Goal: Task Accomplishment & Management: Manage account settings

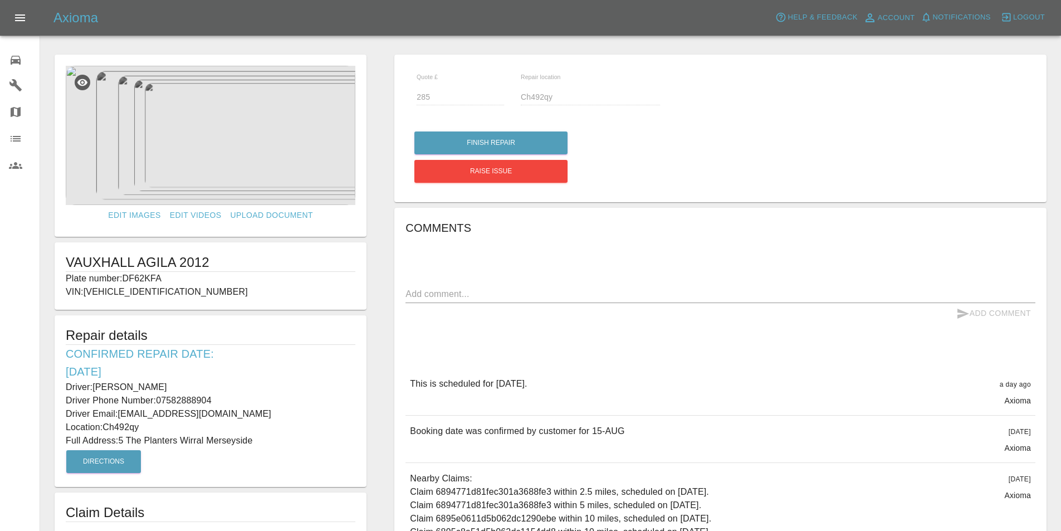
scroll to position [167, 0]
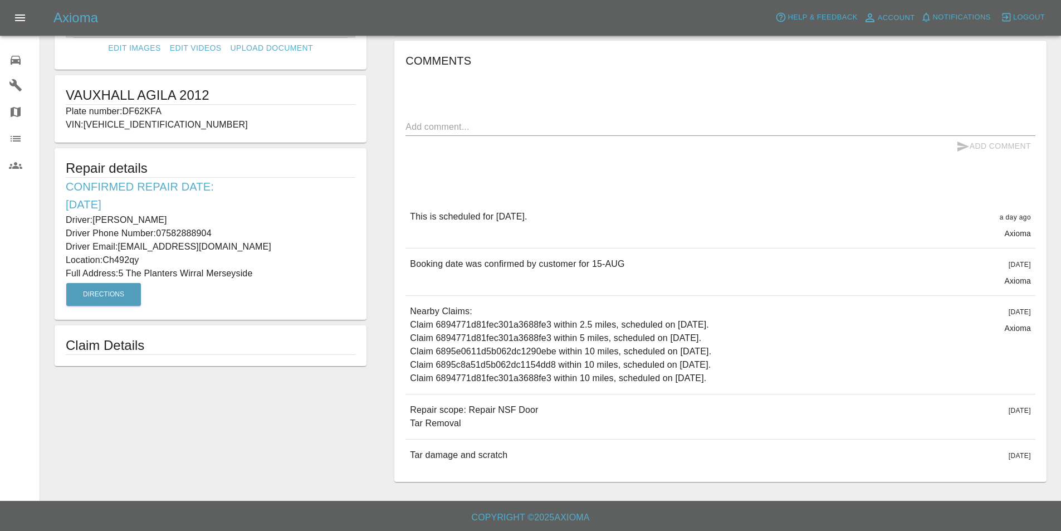
click at [19, 67] on link "0 Repair home" at bounding box center [20, 58] width 40 height 27
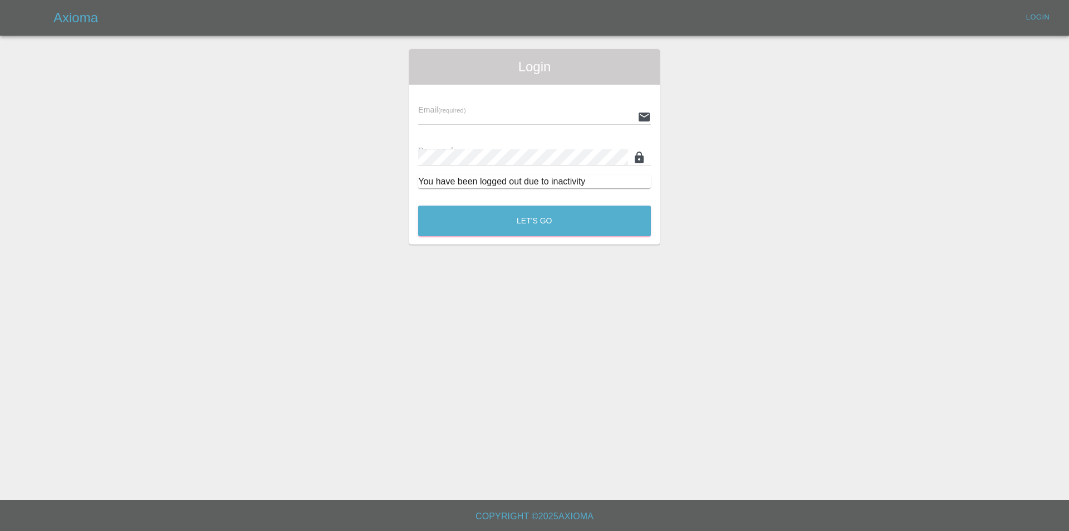
type input "[EMAIL_ADDRESS][DOMAIN_NAME]"
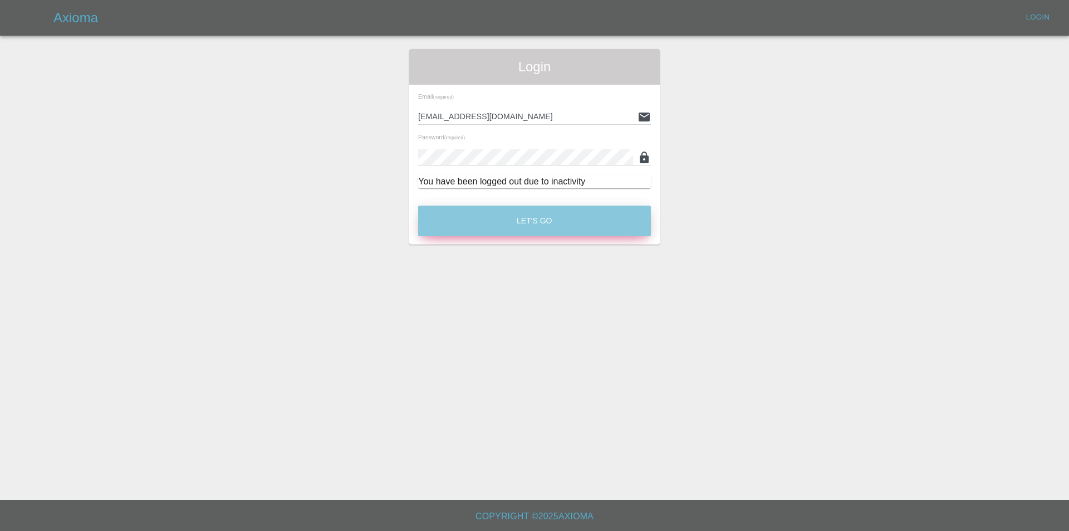
click at [551, 225] on button "Let's Go" at bounding box center [534, 220] width 233 height 31
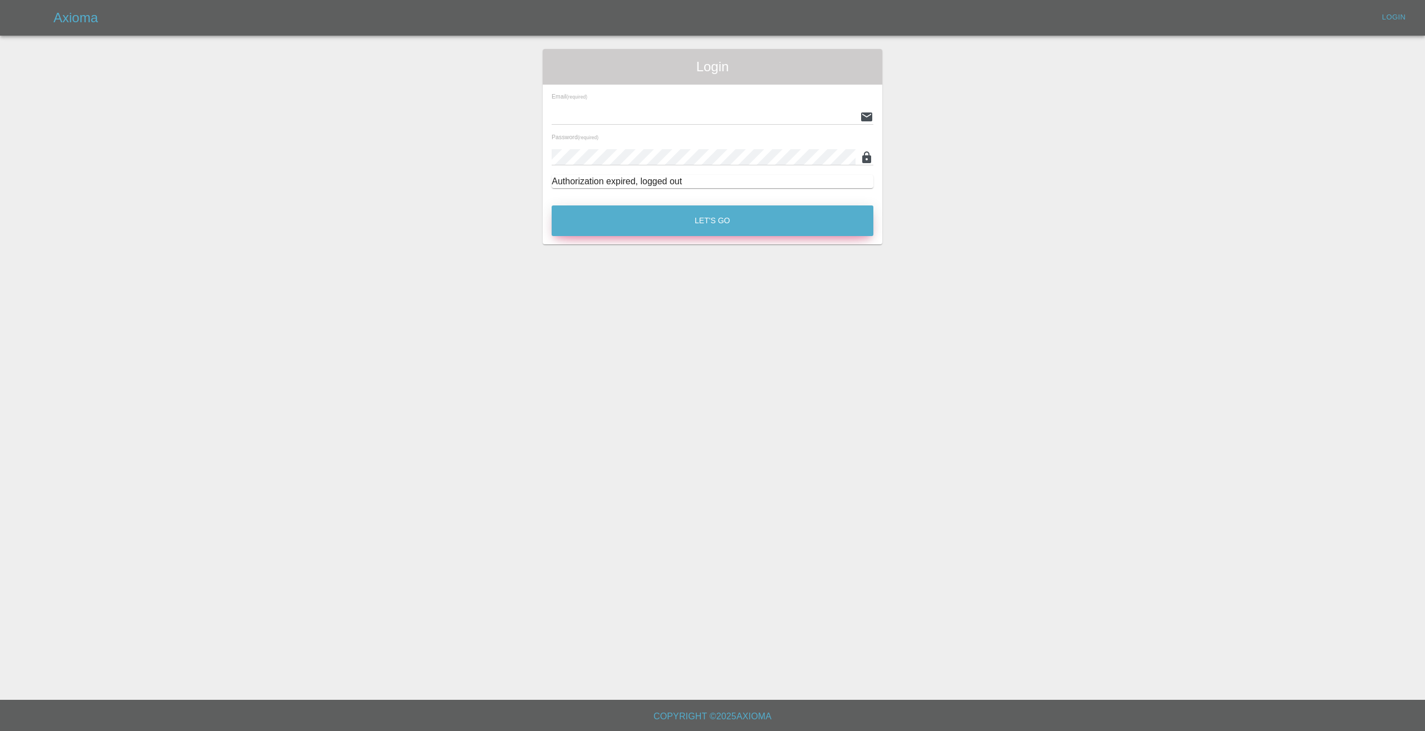
type input "info@spraywaysmartrepairs.co.uk"
click at [762, 215] on button "Let's Go" at bounding box center [713, 220] width 322 height 31
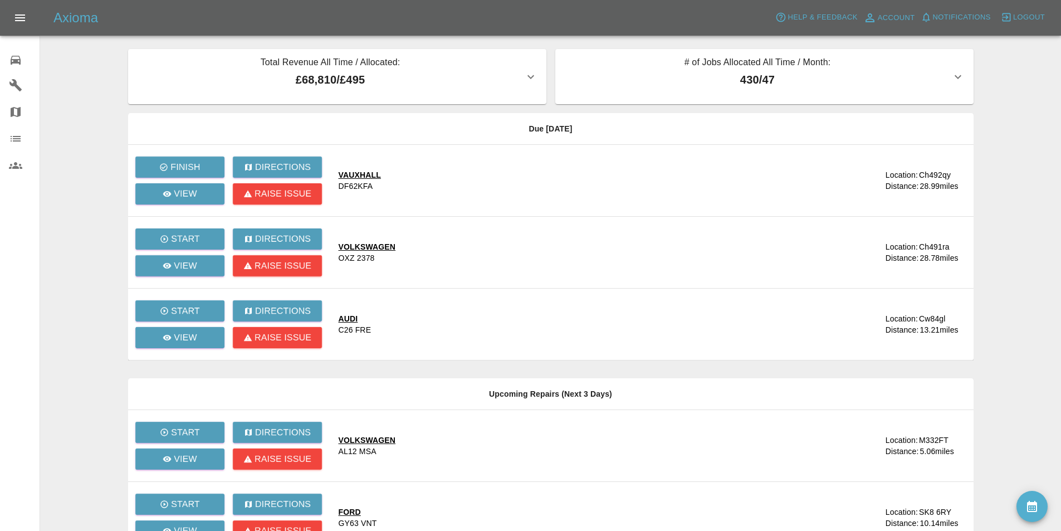
click at [88, 64] on main "Total Revenue All Time / Allocated: £68,810 / £495 Sprayway Smart Repairs NW : …" at bounding box center [530, 375] width 1061 height 751
click at [189, 194] on p "View" at bounding box center [185, 193] width 23 height 13
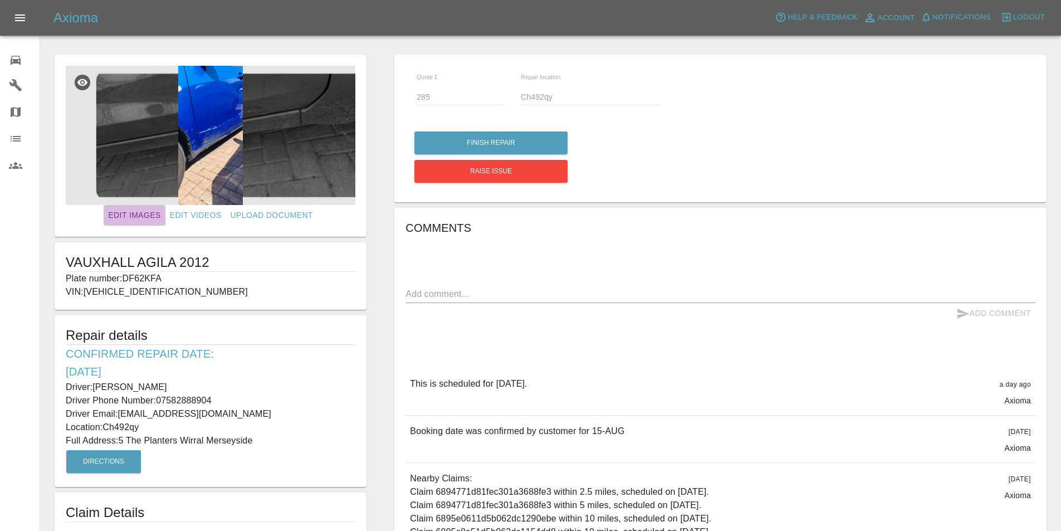
click at [139, 218] on link "Edit Images" at bounding box center [134, 215] width 61 height 21
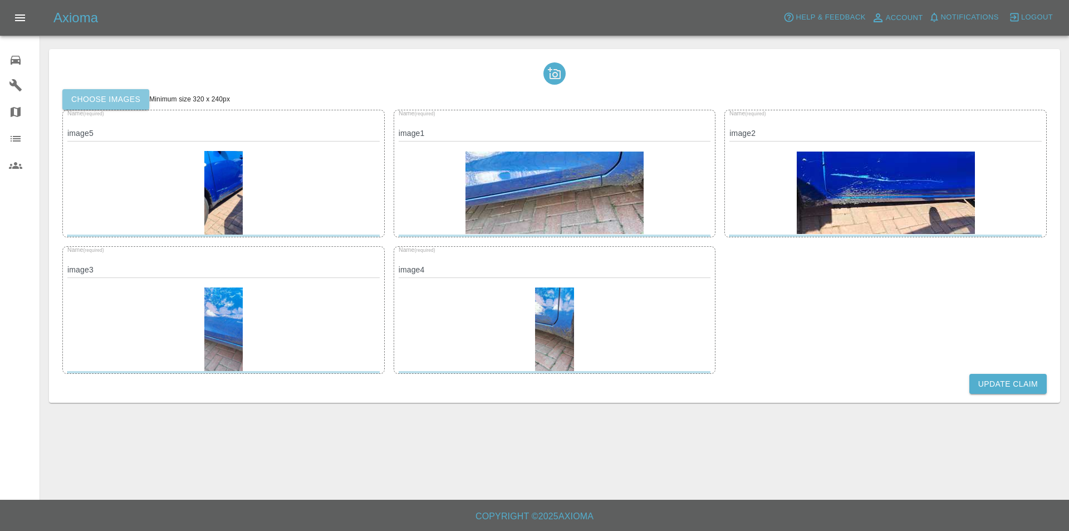
click at [94, 106] on label "Choose images" at bounding box center [105, 99] width 87 height 21
click at [0, 0] on input "Choose images" at bounding box center [0, 0] width 0 height 0
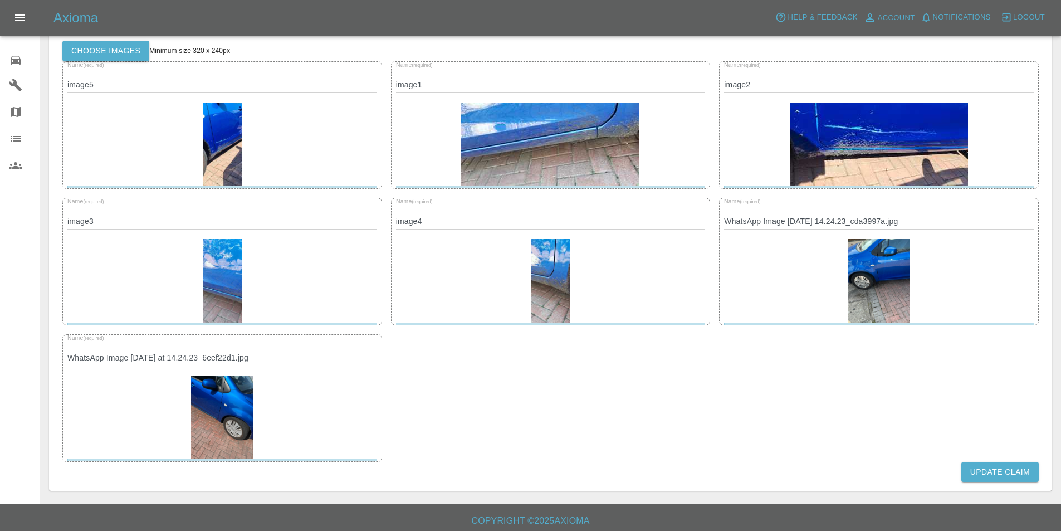
scroll to position [53, 0]
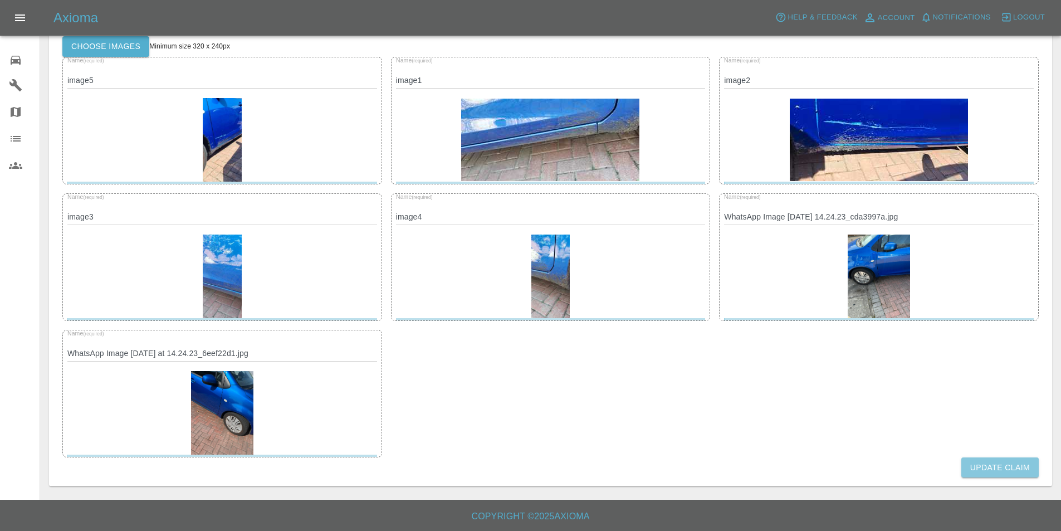
click at [983, 463] on button "Update Claim" at bounding box center [999, 467] width 77 height 21
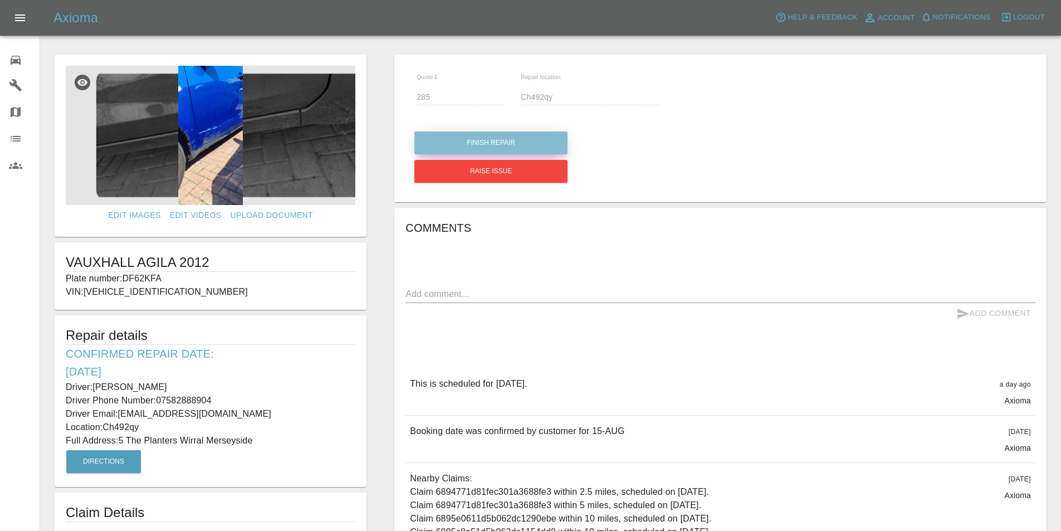
click at [487, 140] on button "Finish Repair" at bounding box center [490, 142] width 153 height 23
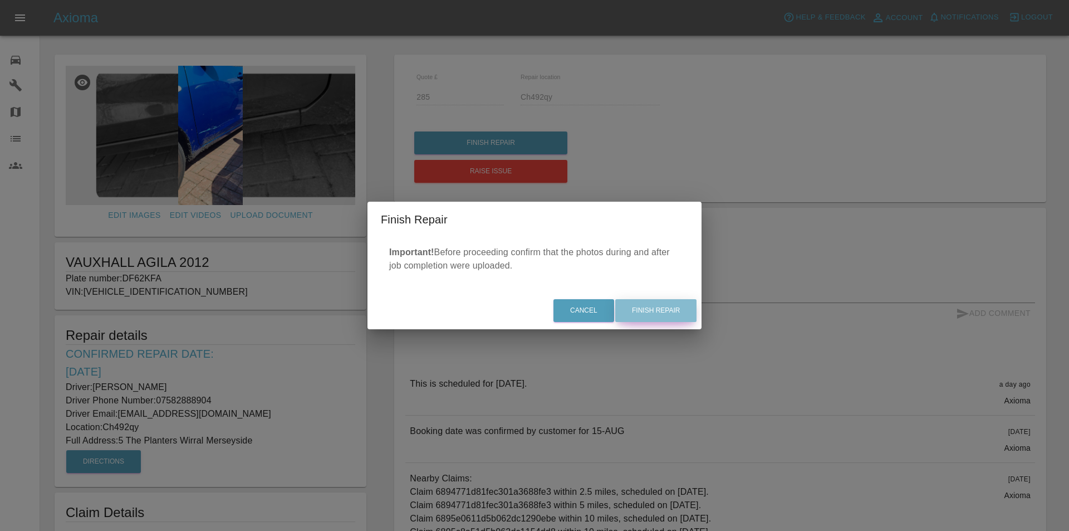
click at [654, 311] on button "Finish Repair" at bounding box center [655, 310] width 81 height 23
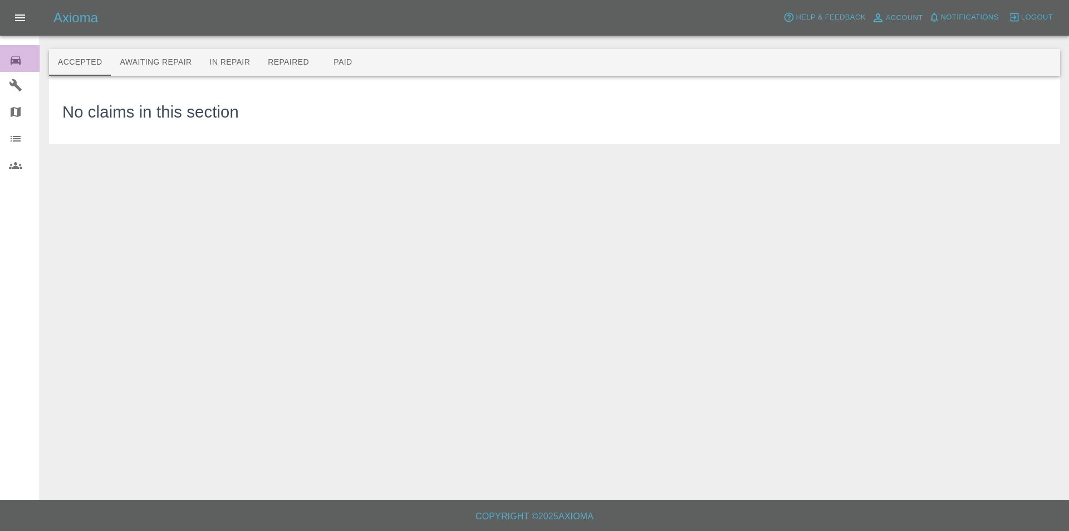
click at [14, 58] on icon at bounding box center [15, 59] width 13 height 13
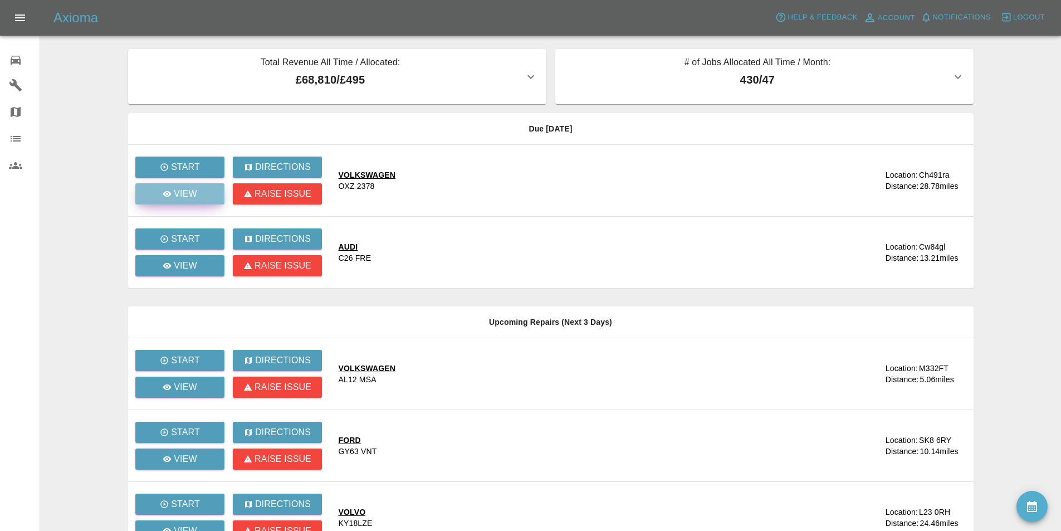
click at [166, 192] on icon at bounding box center [167, 194] width 8 height 6
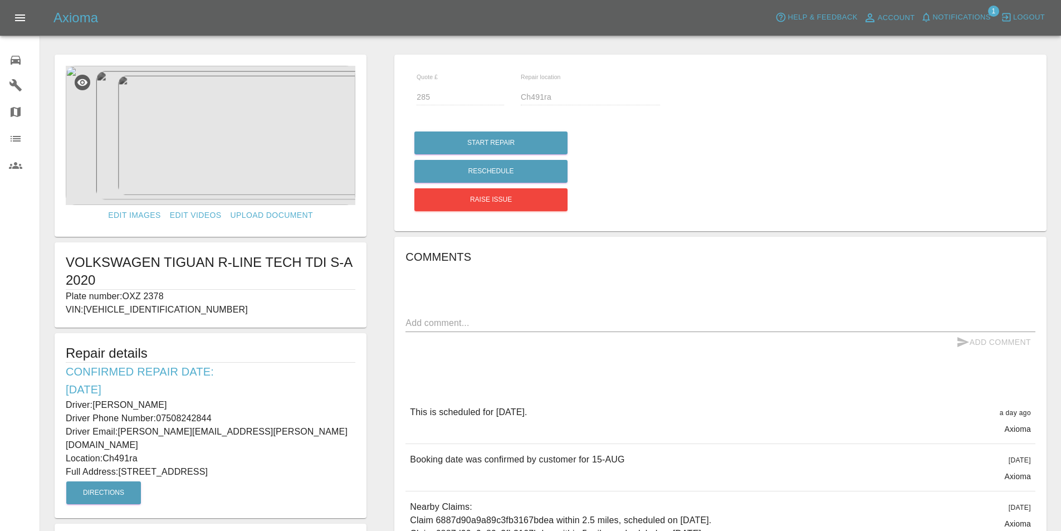
click at [186, 41] on div at bounding box center [550, 31] width 1003 height 36
click at [451, 172] on button "Reschedule" at bounding box center [490, 171] width 153 height 23
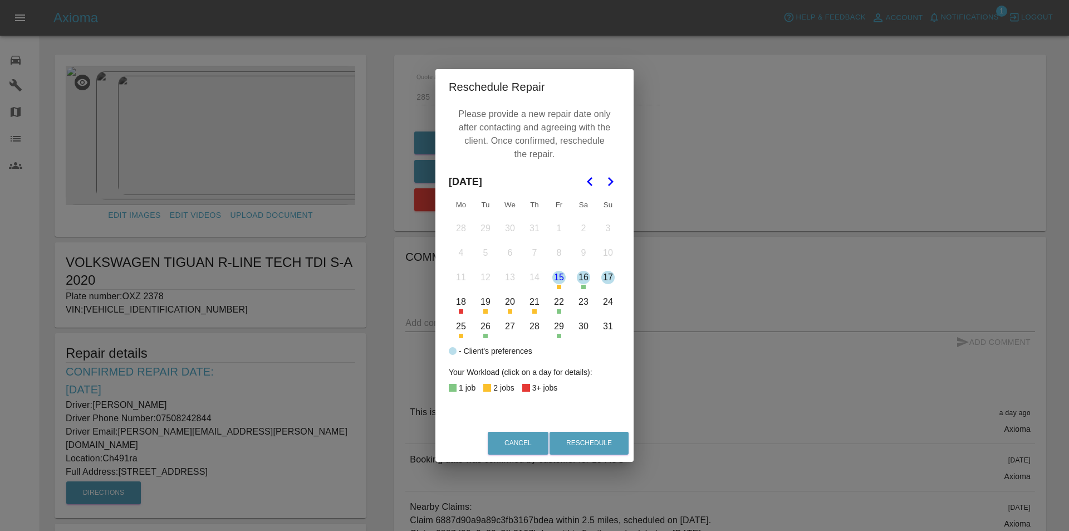
click at [509, 304] on button "20" at bounding box center [509, 301] width 23 height 23
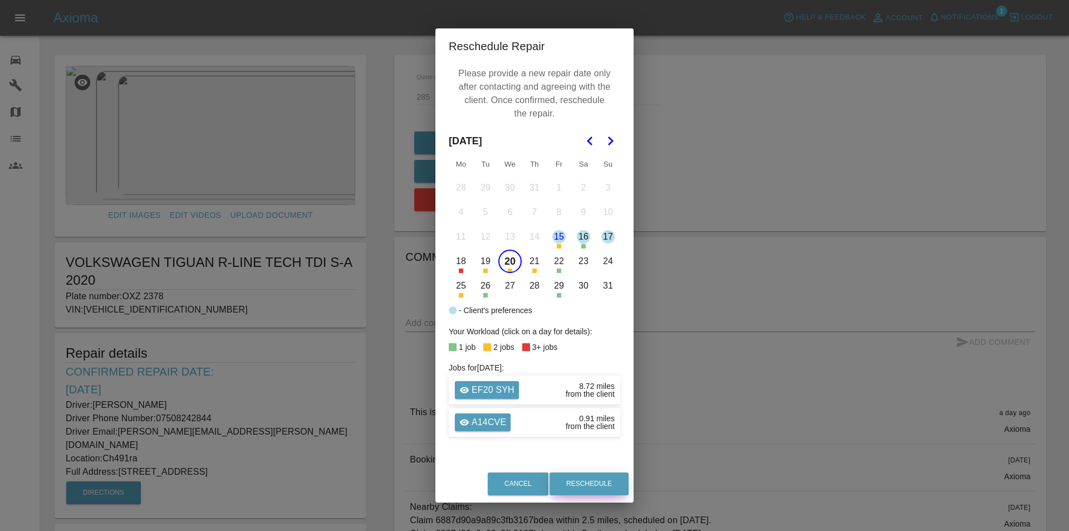
click at [592, 479] on button "Reschedule" at bounding box center [589, 483] width 79 height 23
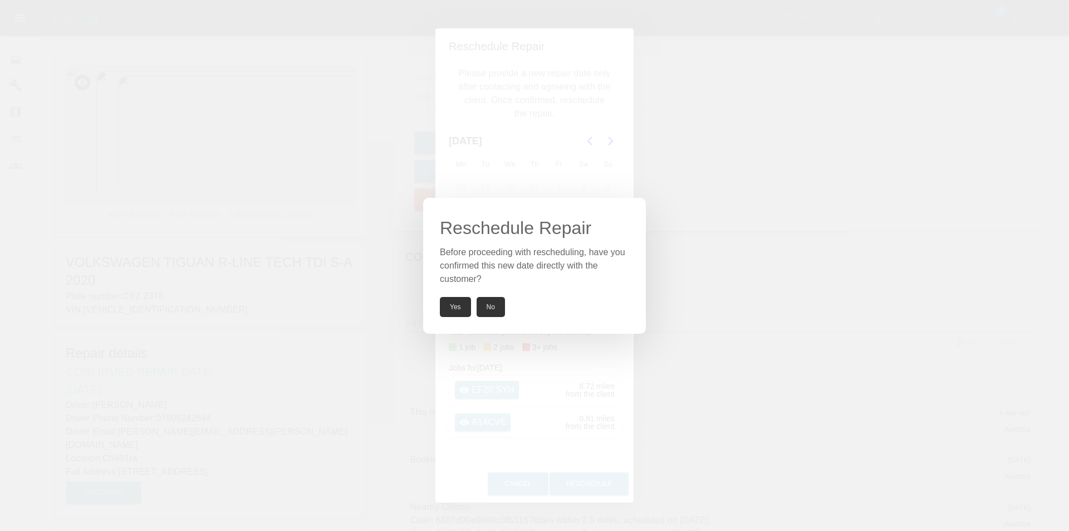
click at [454, 306] on button "Yes" at bounding box center [455, 307] width 31 height 20
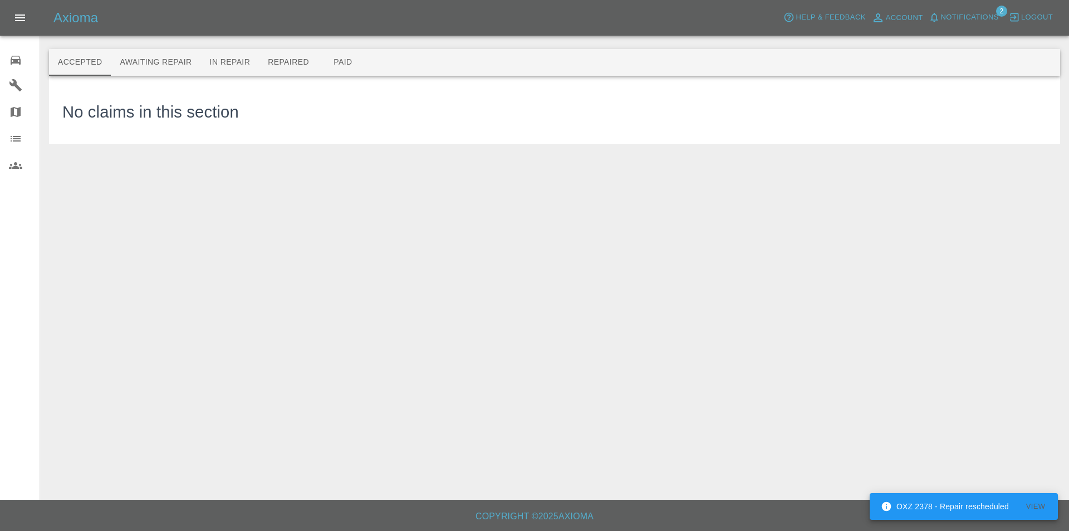
click at [12, 60] on icon at bounding box center [16, 60] width 10 height 9
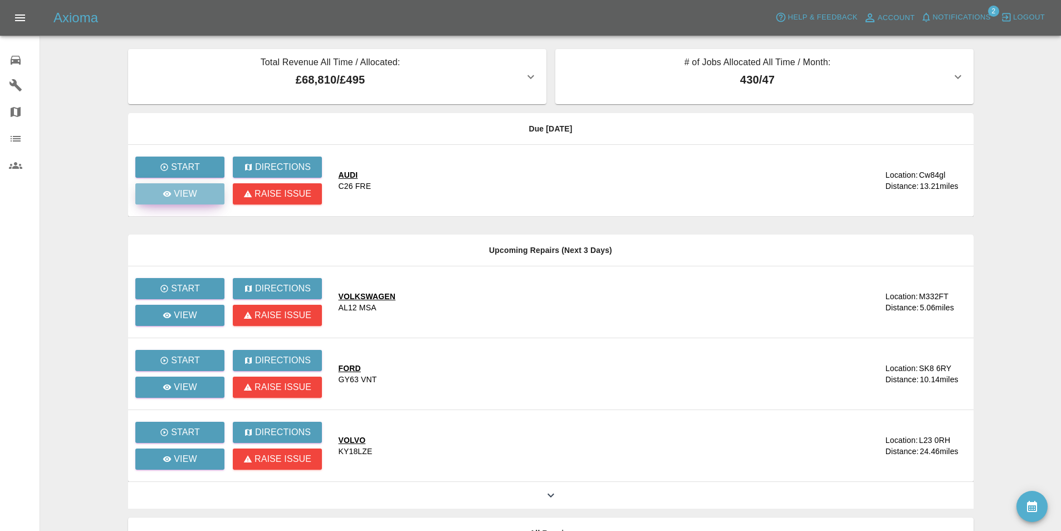
click at [171, 199] on div "View" at bounding box center [180, 193] width 35 height 13
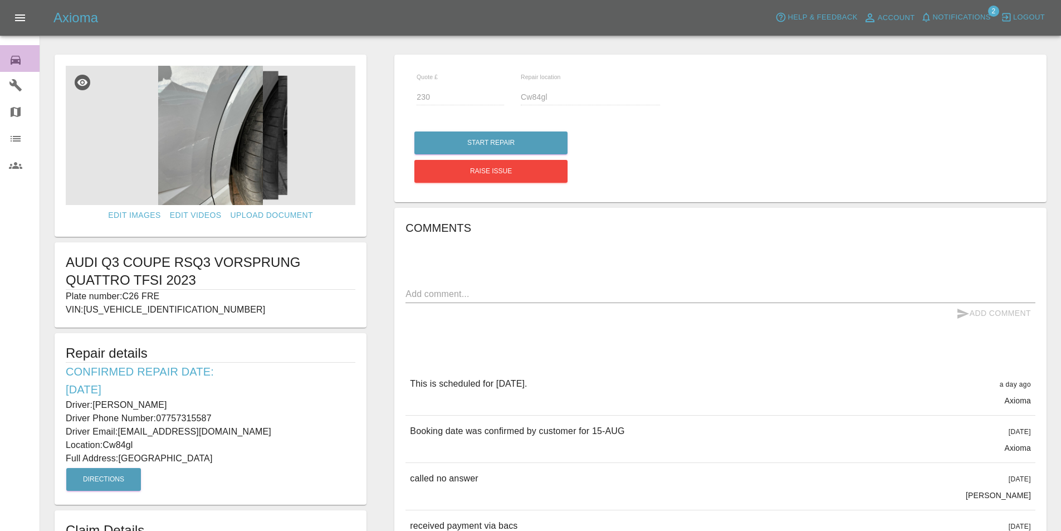
click at [9, 61] on icon at bounding box center [15, 59] width 13 height 13
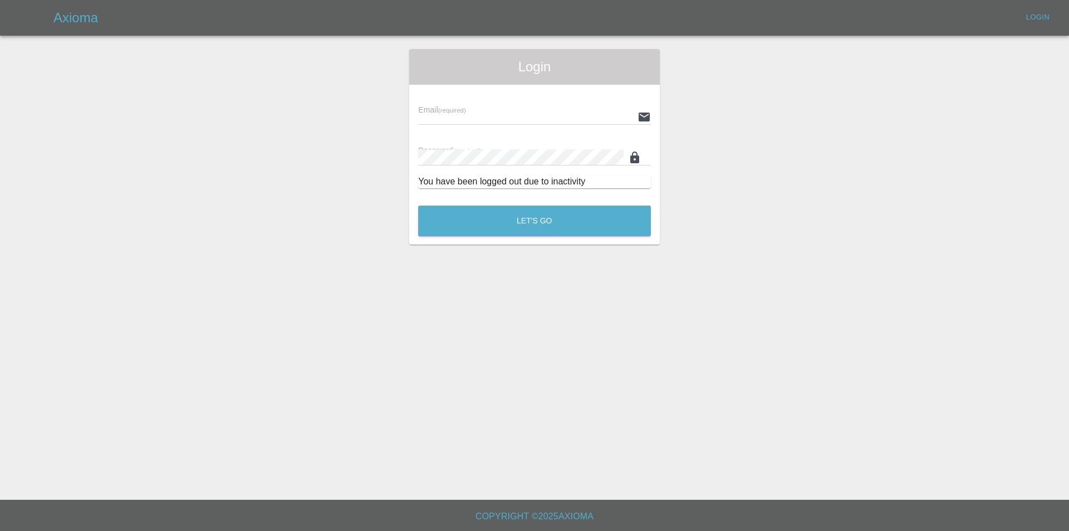
type input "[EMAIL_ADDRESS][DOMAIN_NAME]"
click at [232, 198] on div "Login Email (required) info@spraywaysmartrepairs.co.uk Password (required) You …" at bounding box center [535, 146] width 1068 height 195
click at [465, 220] on button "Let's Go" at bounding box center [534, 220] width 233 height 31
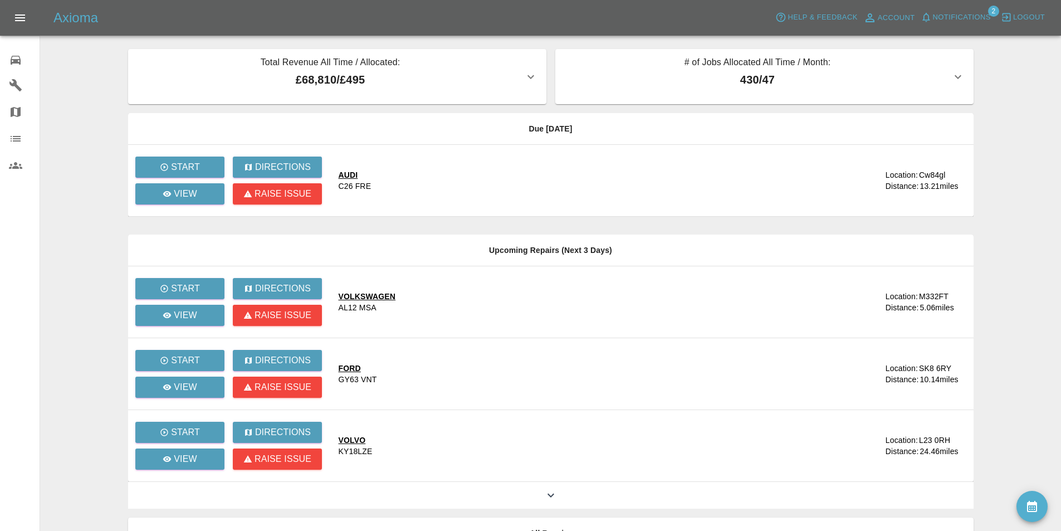
click at [80, 78] on main "Total Revenue All Time / Allocated: £68,810 / £495 Sprayway Smart Repairs NW : …" at bounding box center [530, 303] width 1061 height 607
click at [965, 11] on span "Notifications" at bounding box center [962, 17] width 58 height 13
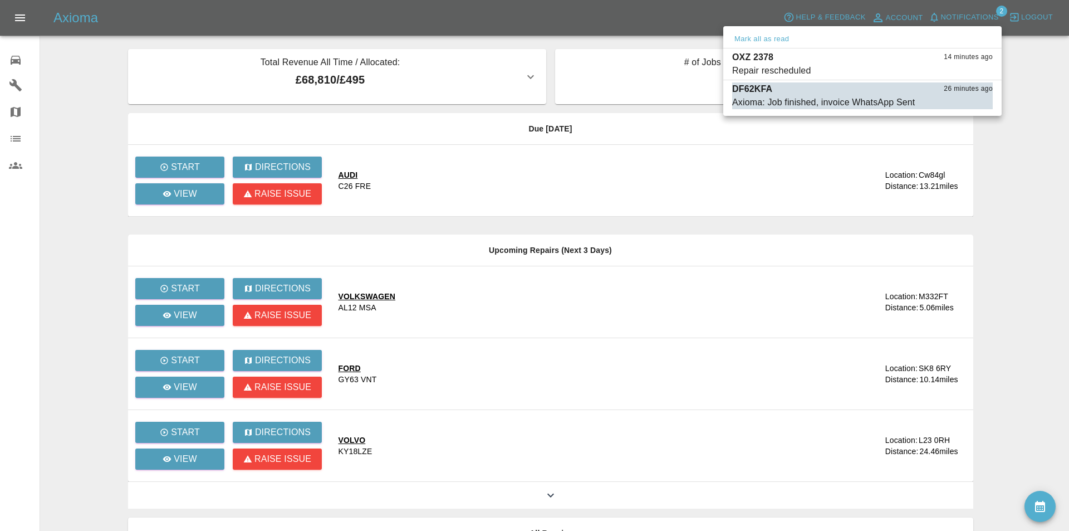
click at [65, 84] on div at bounding box center [534, 265] width 1069 height 531
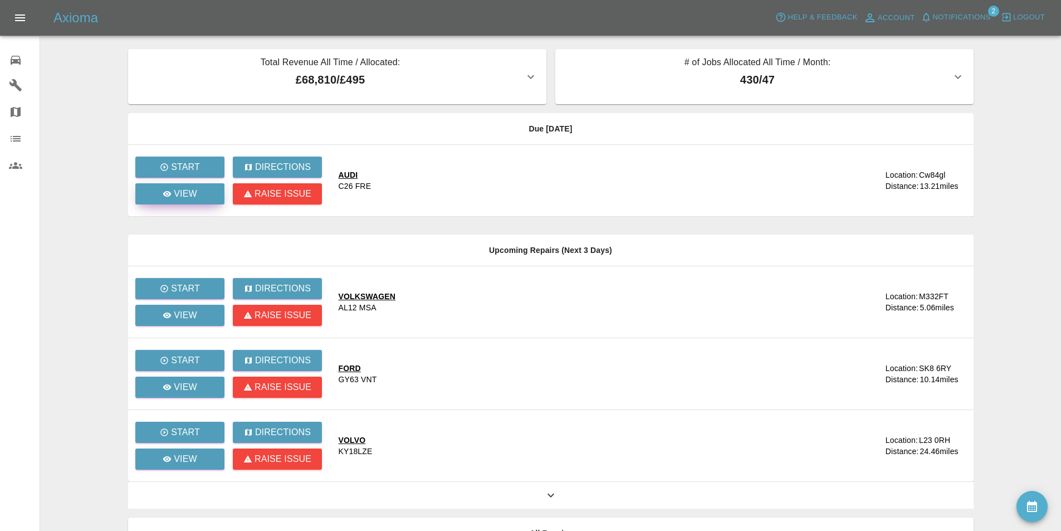
click at [174, 195] on p "View" at bounding box center [185, 193] width 23 height 13
click at [185, 187] on p "View" at bounding box center [185, 193] width 23 height 13
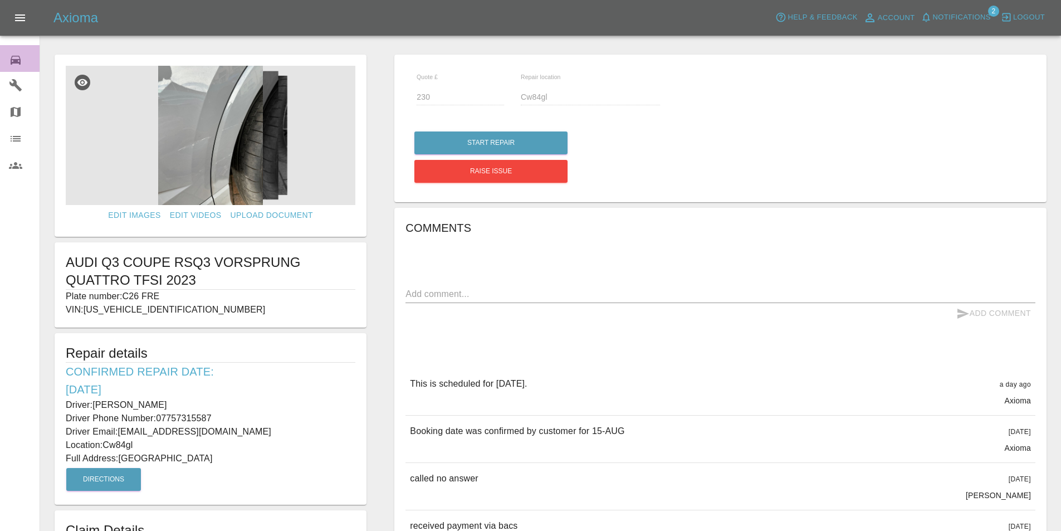
click at [14, 57] on icon at bounding box center [15, 59] width 13 height 13
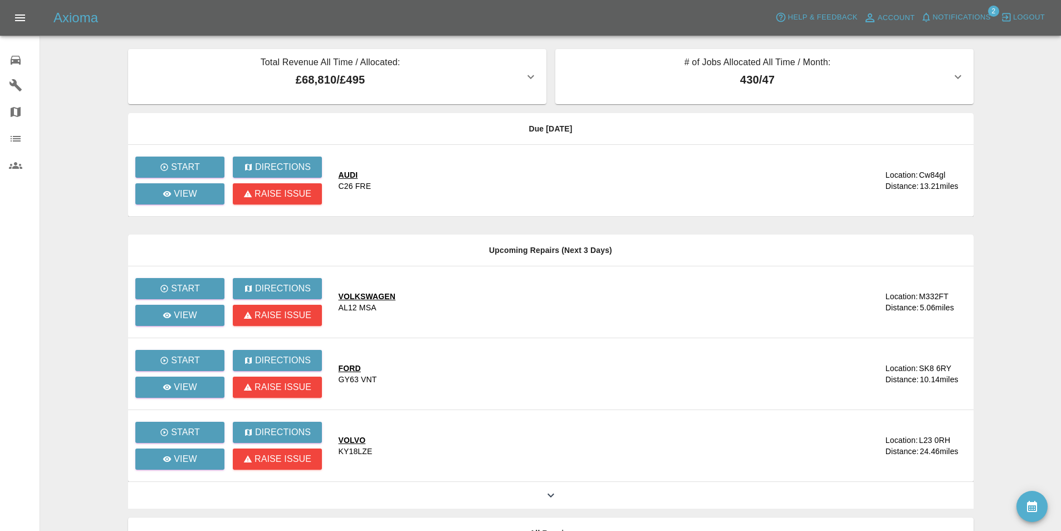
click at [91, 126] on main "Total Revenue All Time / Allocated: £68,810 / £495 Sprayway Smart Repairs NW : …" at bounding box center [530, 303] width 1061 height 607
click at [177, 193] on p "View" at bounding box center [185, 193] width 23 height 13
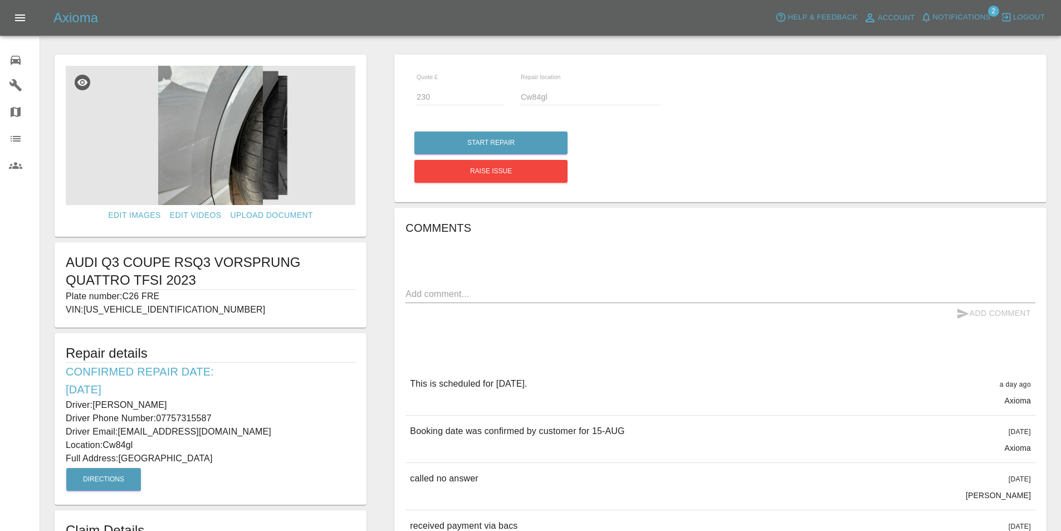
click at [727, 139] on div "Start Repair Raise issue" at bounding box center [720, 157] width 613 height 57
click at [649, 223] on h6 "Comments" at bounding box center [720, 228] width 630 height 18
click at [6, 52] on link "0 Repair home" at bounding box center [20, 58] width 40 height 27
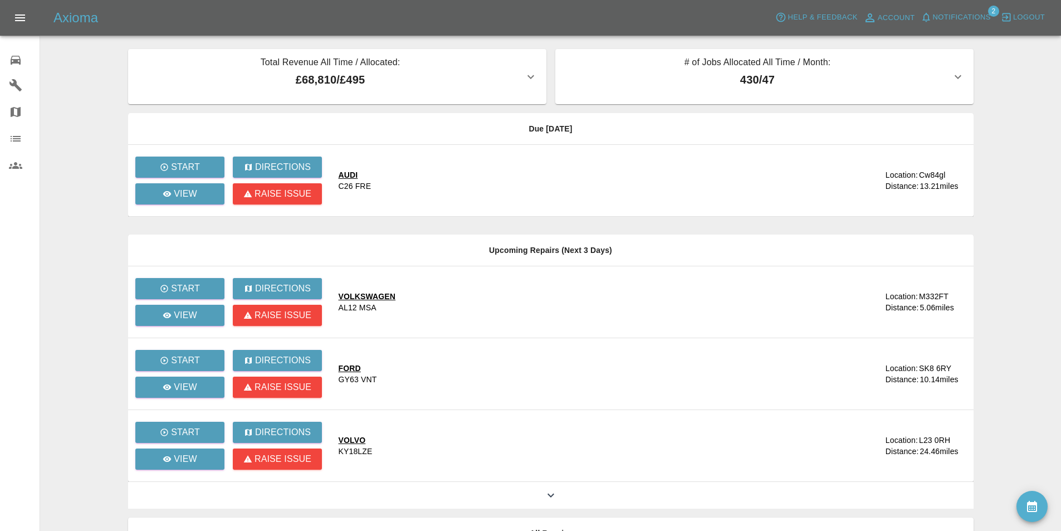
click at [82, 176] on main "Total Revenue All Time / Allocated: £68,810 / £495 Sprayway Smart Repairs NW : …" at bounding box center [530, 303] width 1061 height 607
click at [156, 199] on link "View" at bounding box center [179, 193] width 89 height 21
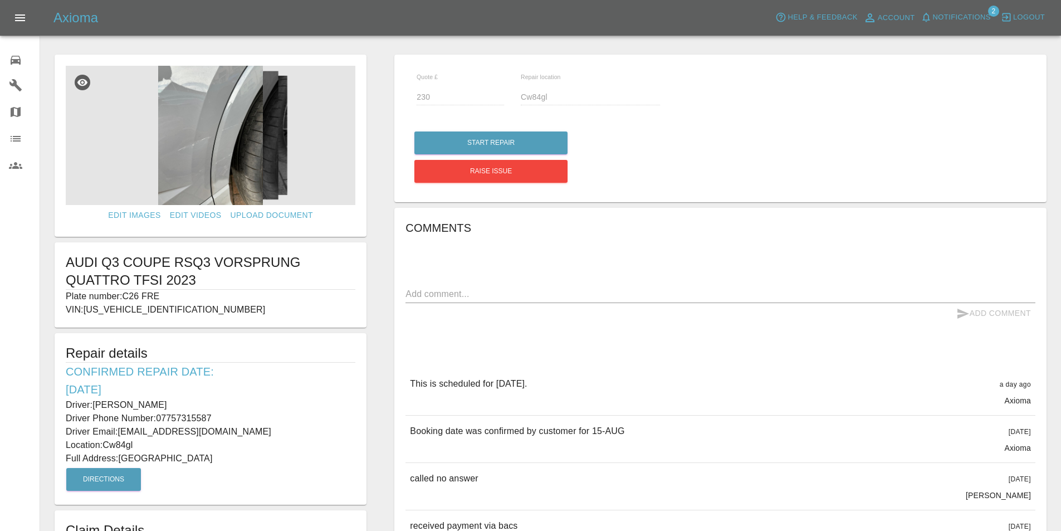
click at [963, 13] on span "Notifications" at bounding box center [962, 17] width 58 height 13
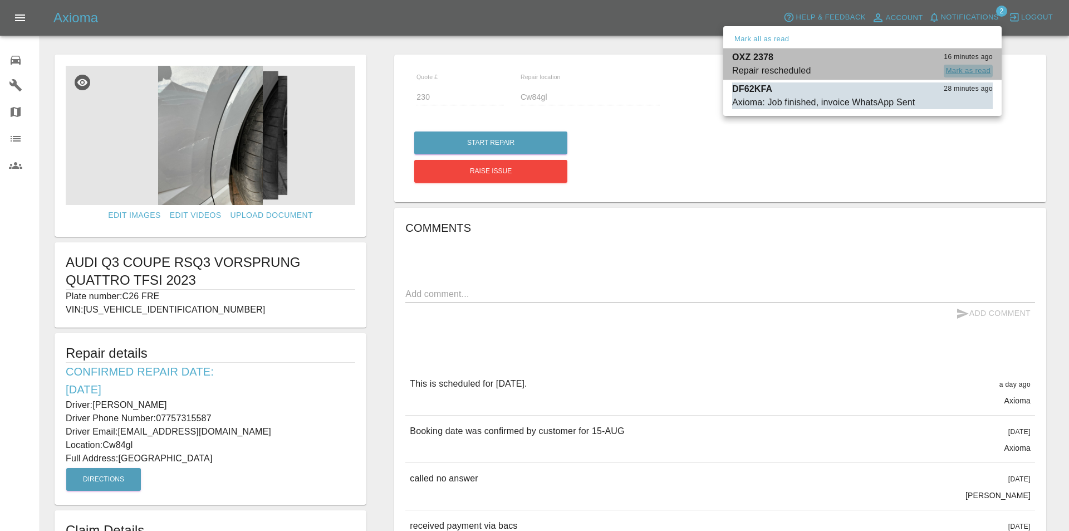
click at [963, 68] on button "Mark as read" at bounding box center [968, 71] width 49 height 13
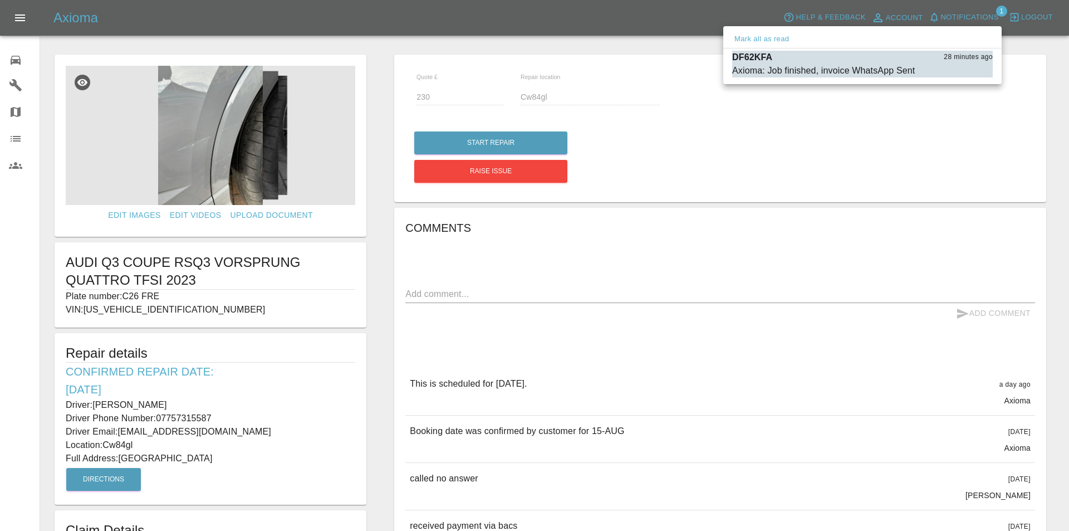
click at [614, 154] on div at bounding box center [534, 265] width 1069 height 531
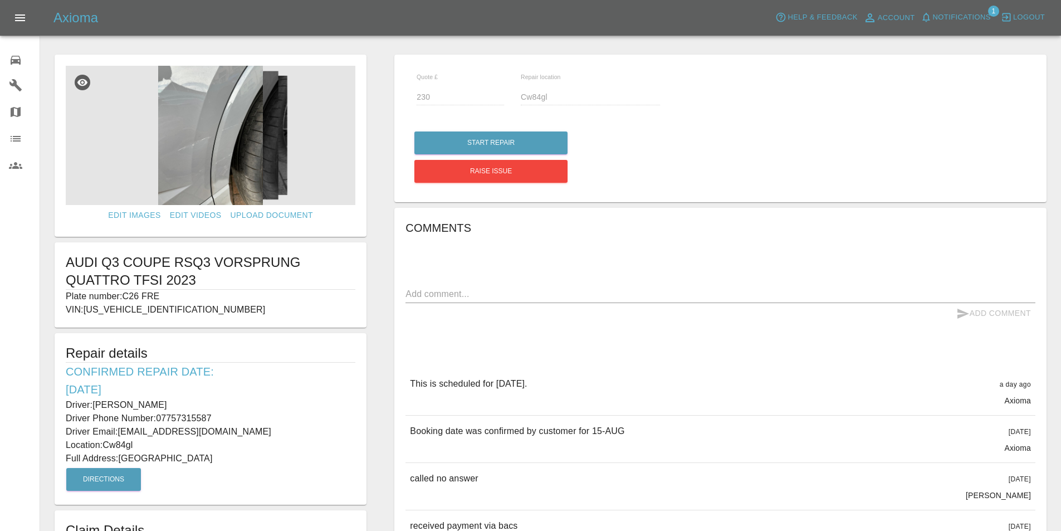
click at [13, 56] on icon at bounding box center [16, 60] width 10 height 9
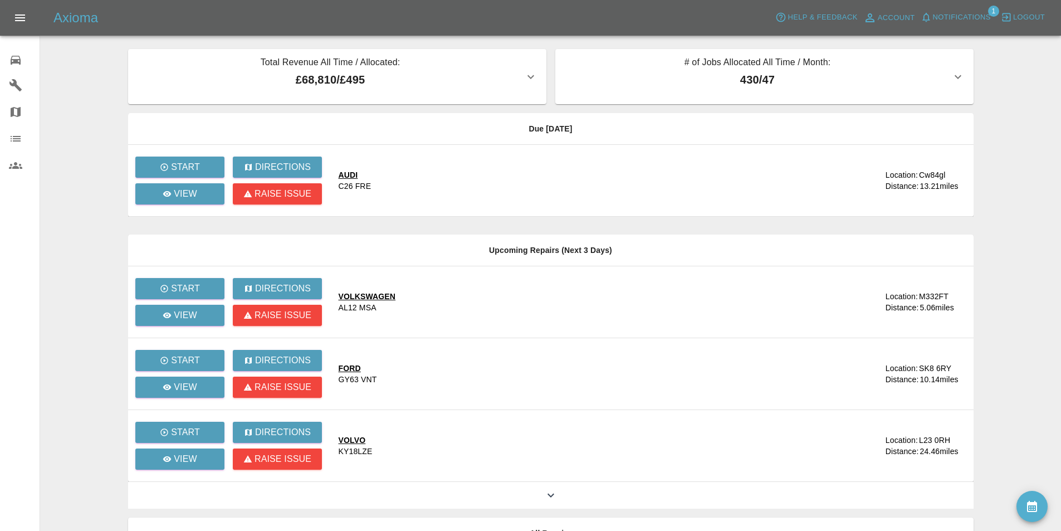
click at [78, 121] on main "Total Revenue All Time / Allocated: £68,810 / £495 Sprayway Smart Repairs NW : …" at bounding box center [530, 303] width 1061 height 607
click at [966, 9] on button "Notifications" at bounding box center [956, 17] width 76 height 17
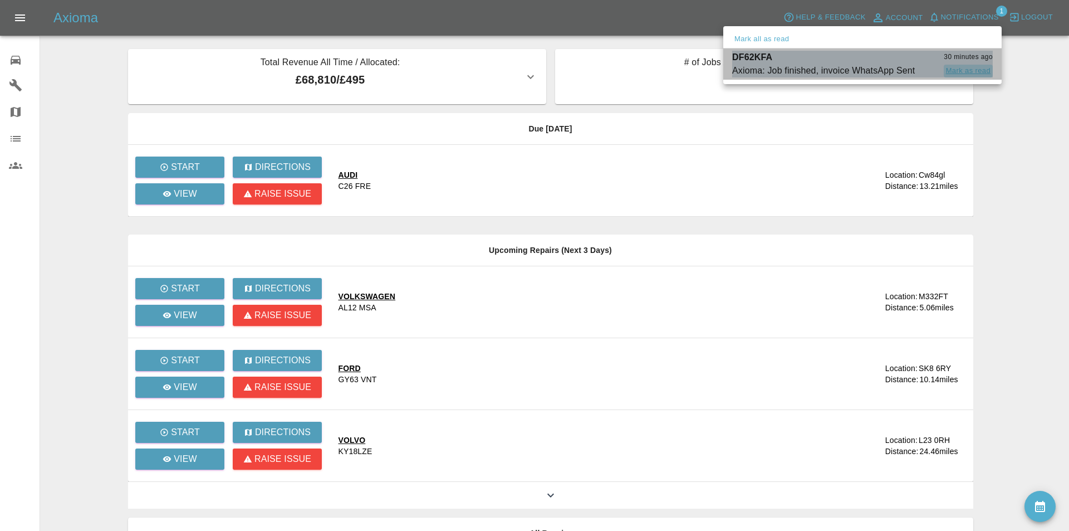
click at [964, 73] on button "Mark as read" at bounding box center [968, 71] width 49 height 13
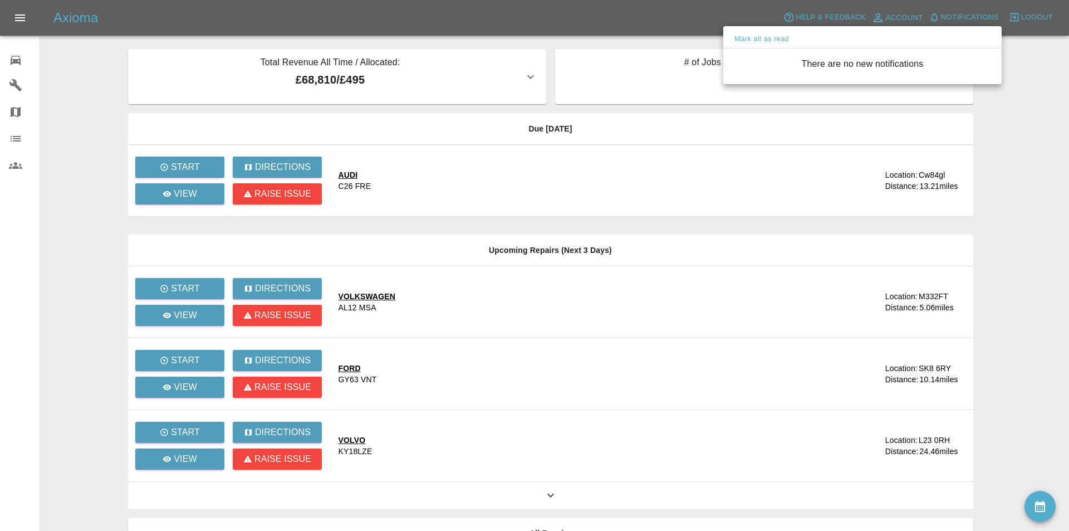
click at [76, 68] on div at bounding box center [534, 265] width 1069 height 531
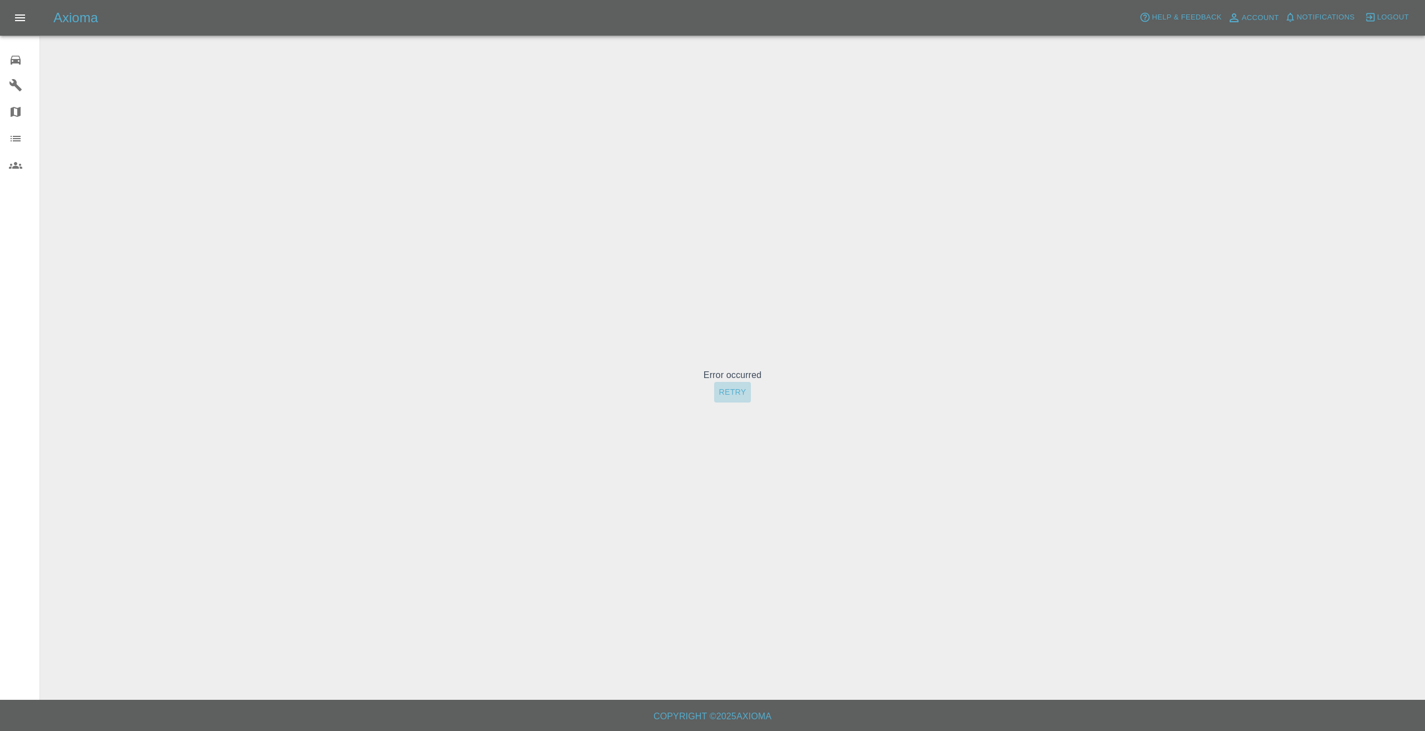
click at [723, 388] on button "Retry" at bounding box center [732, 392] width 36 height 21
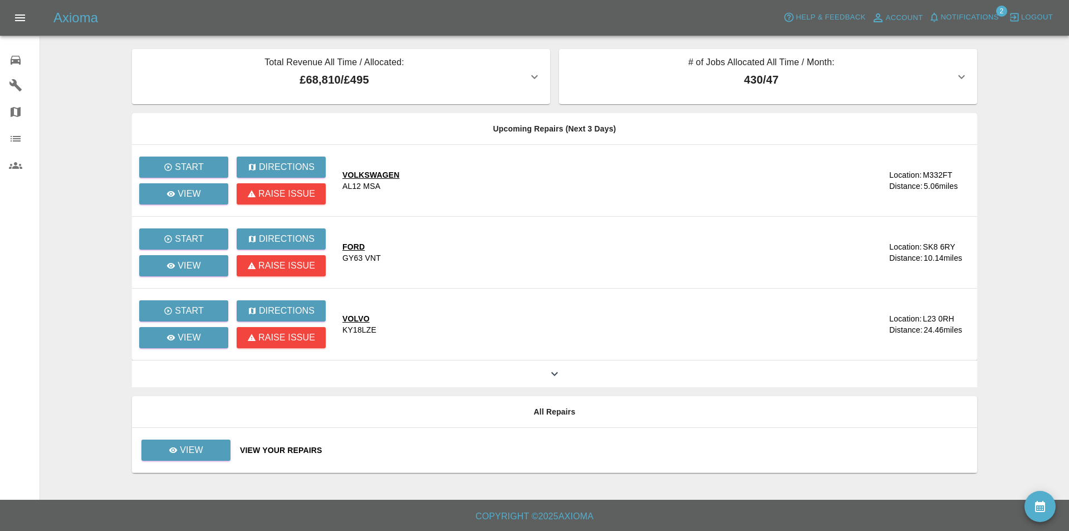
click at [90, 71] on main "Total Revenue All Time / Allocated: £68,810 / £495 Sprayway Smart Repairs NW : …" at bounding box center [534, 249] width 1069 height 499
click at [551, 375] on icon at bounding box center [554, 373] width 13 height 13
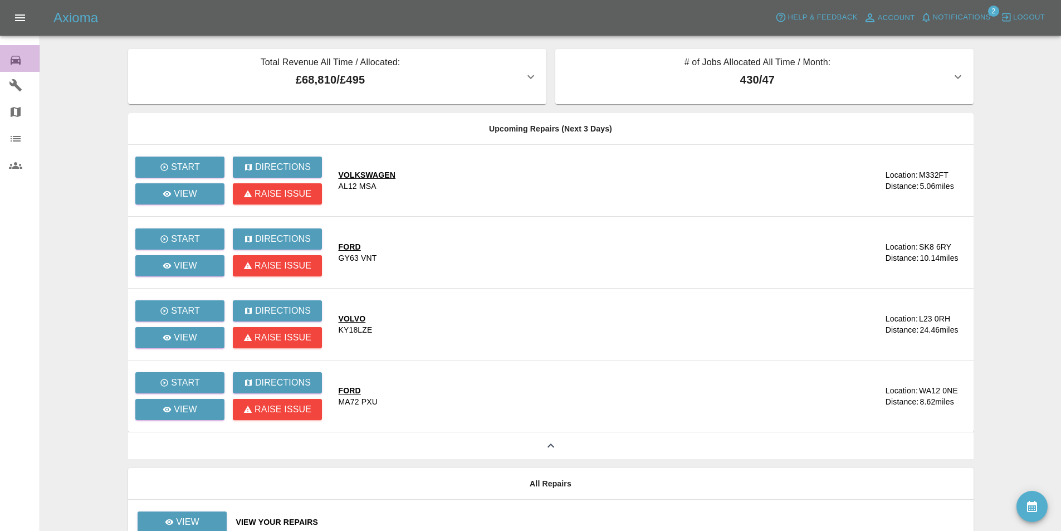
click at [13, 57] on icon at bounding box center [15, 59] width 13 height 13
click at [61, 69] on main "Total Revenue All Time / Allocated: £68,810 / £495 Sprayway Smart Repairs NW : …" at bounding box center [530, 279] width 1061 height 558
click at [943, 17] on span "Notifications" at bounding box center [962, 17] width 58 height 13
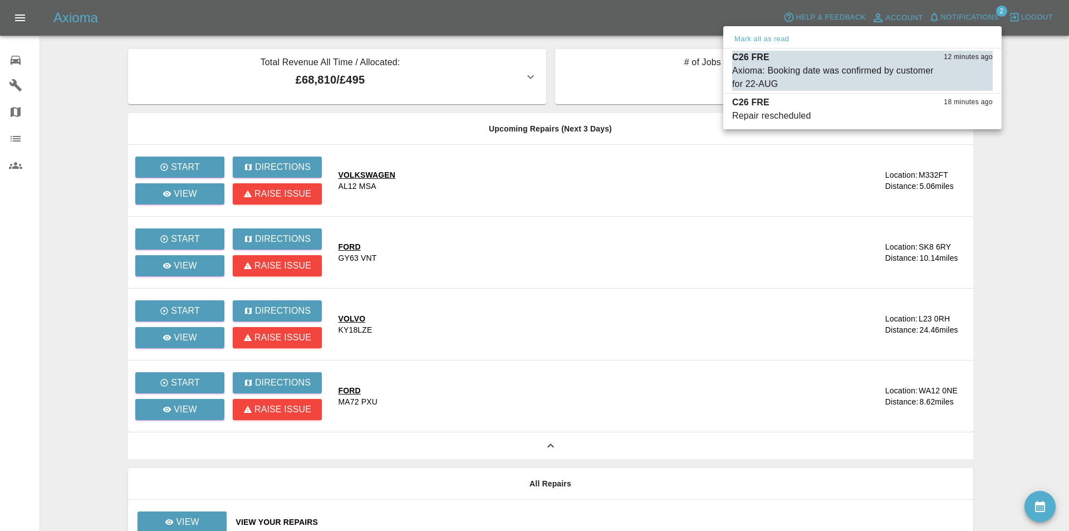
click at [82, 66] on div at bounding box center [534, 265] width 1069 height 531
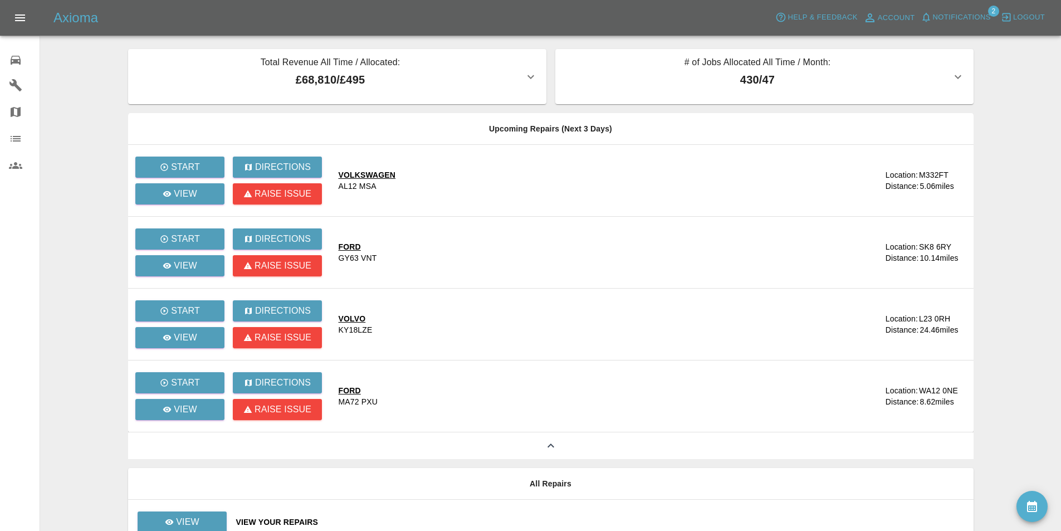
click at [959, 2] on div "Axioma Help & Feedback Account Notifications 2 Logout" at bounding box center [530, 18] width 1061 height 36
click at [953, 19] on span "Notifications" at bounding box center [962, 17] width 58 height 13
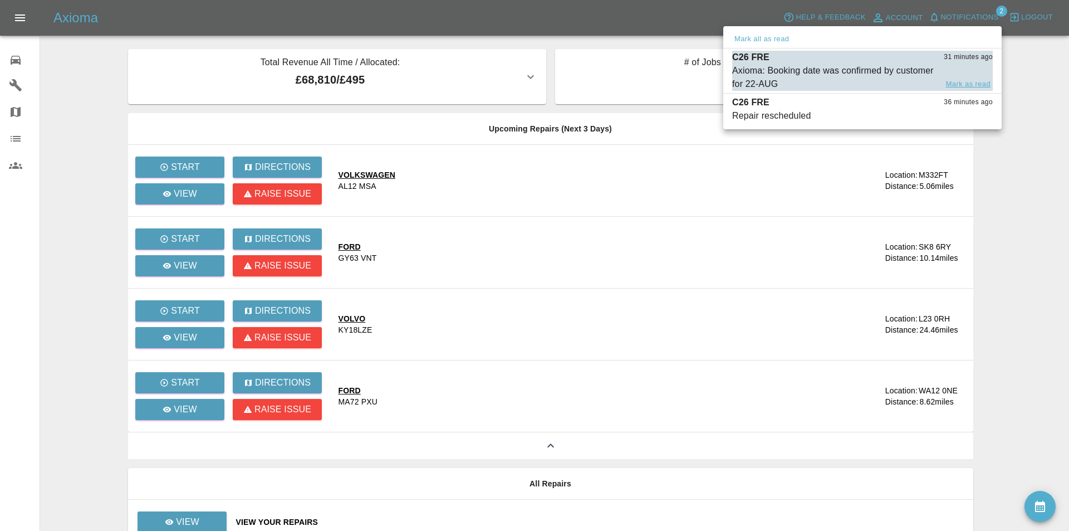
click at [960, 81] on button "Mark as read" at bounding box center [968, 84] width 49 height 13
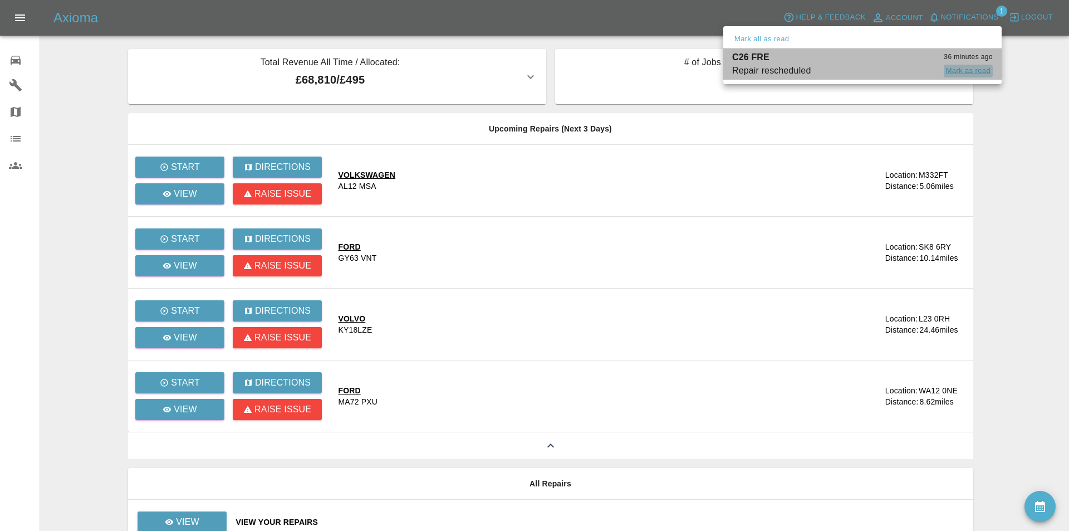
click at [960, 70] on button "Mark as read" at bounding box center [968, 71] width 49 height 13
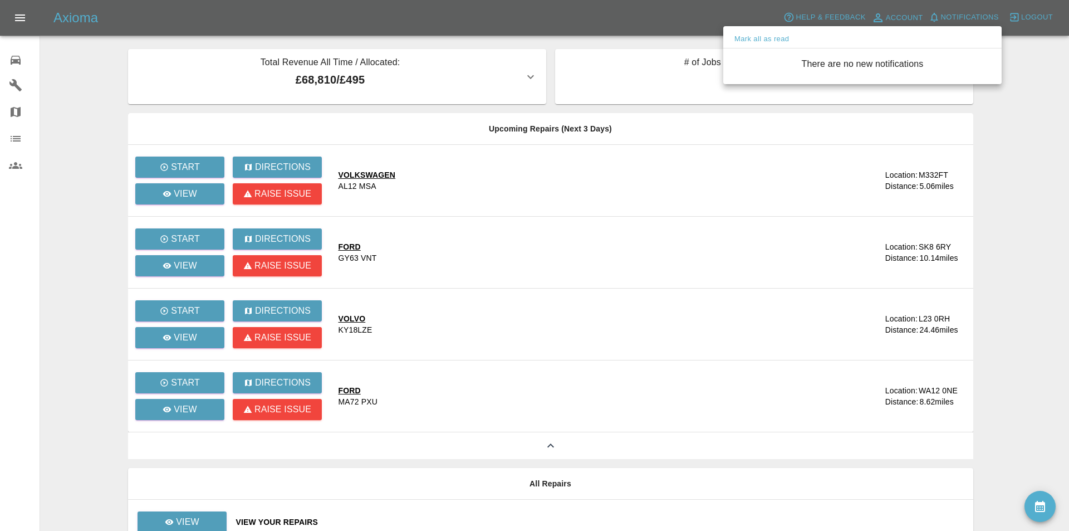
click at [567, 16] on div at bounding box center [534, 265] width 1069 height 531
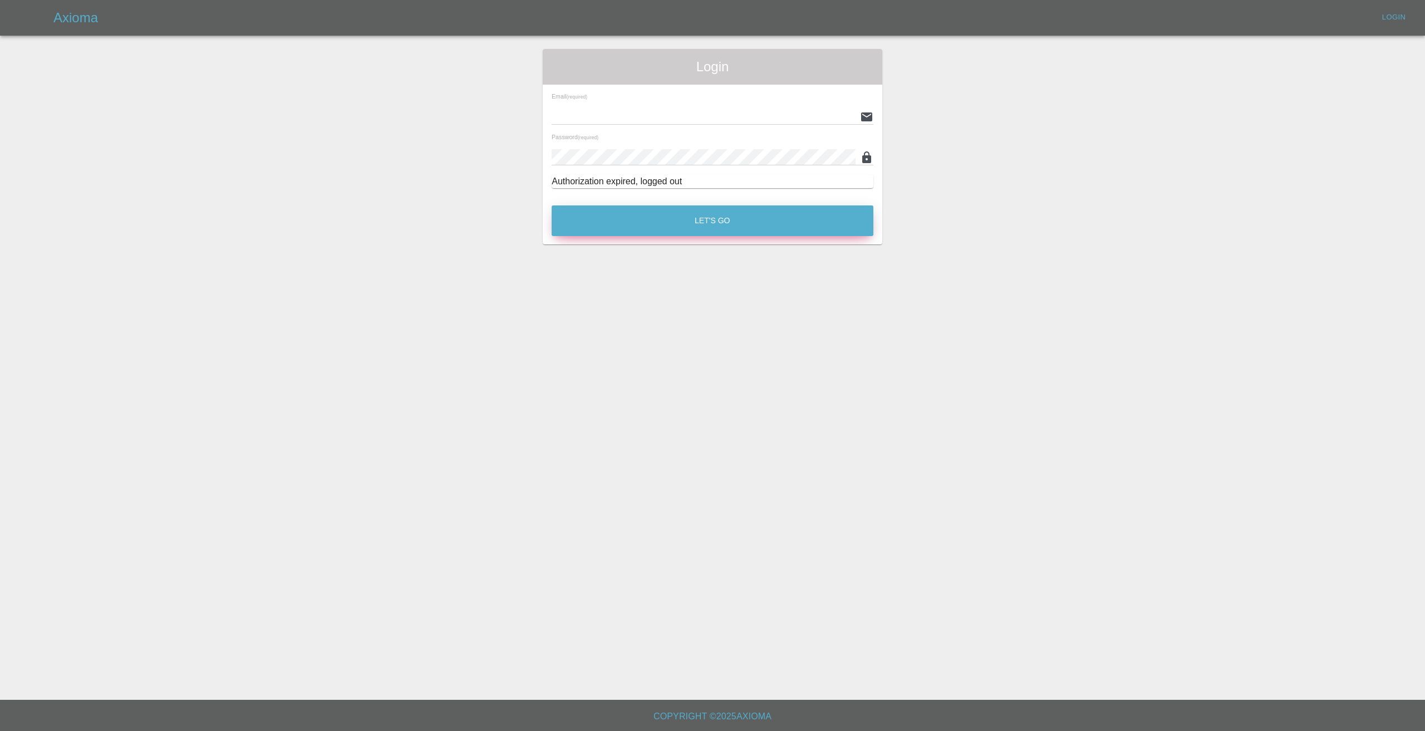
type input "[EMAIL_ADDRESS][DOMAIN_NAME]"
click at [803, 213] on button "Let's Go" at bounding box center [713, 220] width 322 height 31
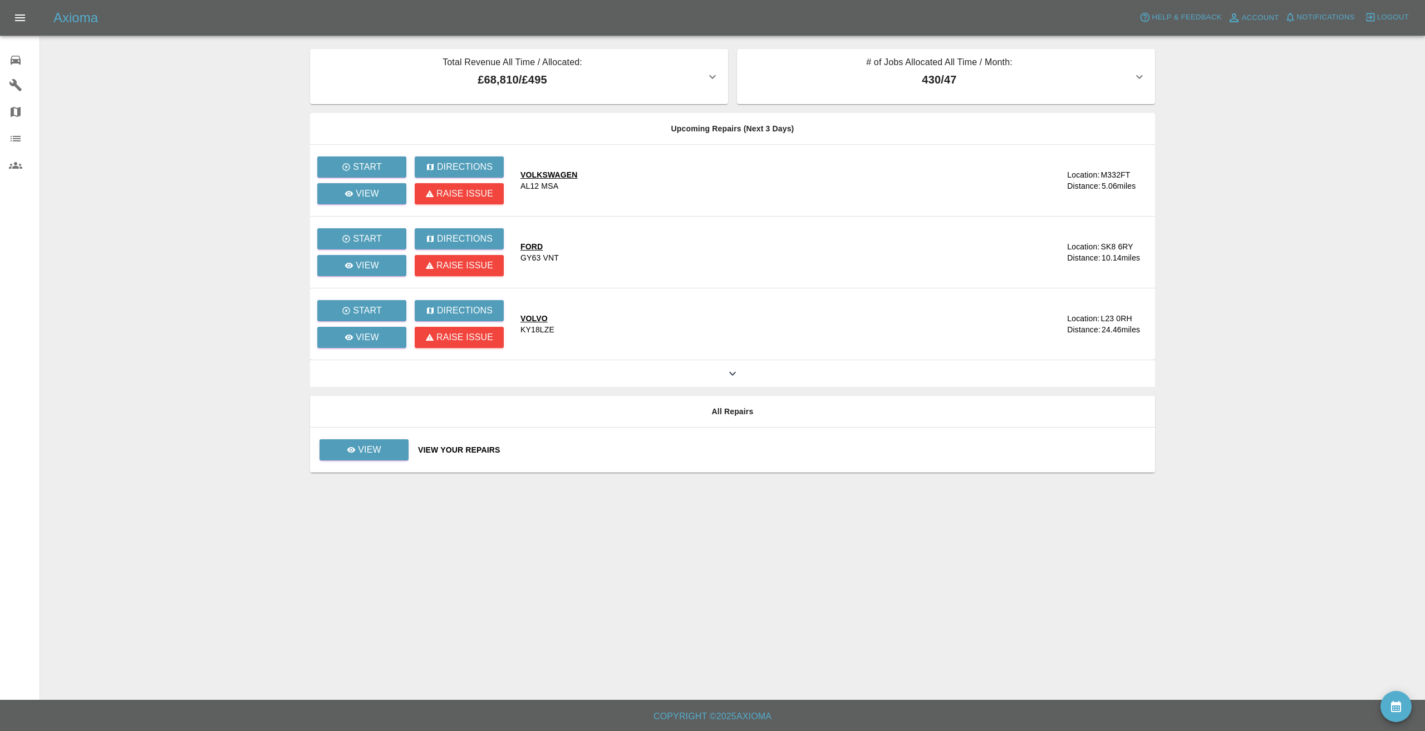
click at [1193, 96] on main "Total Revenue All Time / Allocated: £68,810 / £495 Sprayway Smart Repairs NW : …" at bounding box center [712, 350] width 1425 height 700
click at [1188, 98] on main "Total Revenue All Time / Allocated: £68,810 / £495 Sprayway Smart Repairs NW : …" at bounding box center [712, 350] width 1425 height 700
click at [1188, 150] on main "Total Revenue All Time / Allocated: £68,810 / £495 Sprayway Smart Repairs NW : …" at bounding box center [712, 350] width 1425 height 700
click at [1194, 161] on main "Total Revenue All Time / Allocated: £68,810 / £495 Sprayway Smart Repairs NW : …" at bounding box center [712, 350] width 1425 height 700
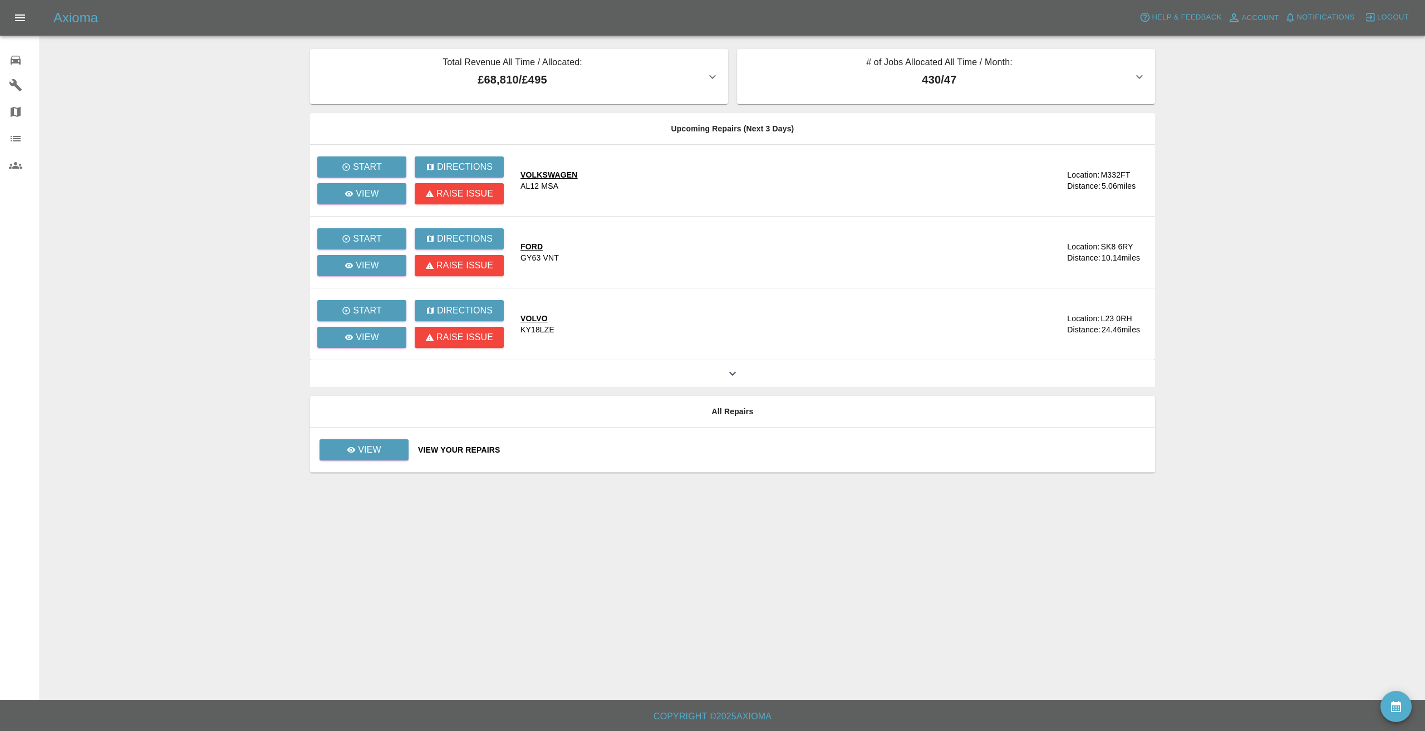
click at [226, 127] on main "Total Revenue All Time / Allocated: £68,810 / £495 Sprayway Smart Repairs NW : …" at bounding box center [712, 350] width 1425 height 700
click at [297, 175] on main "Total Revenue All Time / Allocated: £68,810 / £495 Sprayway Smart Repairs NW : …" at bounding box center [712, 350] width 1425 height 700
click at [299, 175] on main "Total Revenue All Time / Allocated: £68,810 / £495 Sprayway Smart Repairs NW : …" at bounding box center [712, 350] width 1425 height 700
click at [297, 175] on main "Total Revenue All Time / Allocated: £68,810 / £495 Sprayway Smart Repairs NW : …" at bounding box center [712, 350] width 1425 height 700
click at [300, 175] on main "Total Revenue All Time / Allocated: £68,810 / £495 Sprayway Smart Repairs NW : …" at bounding box center [712, 350] width 1425 height 700
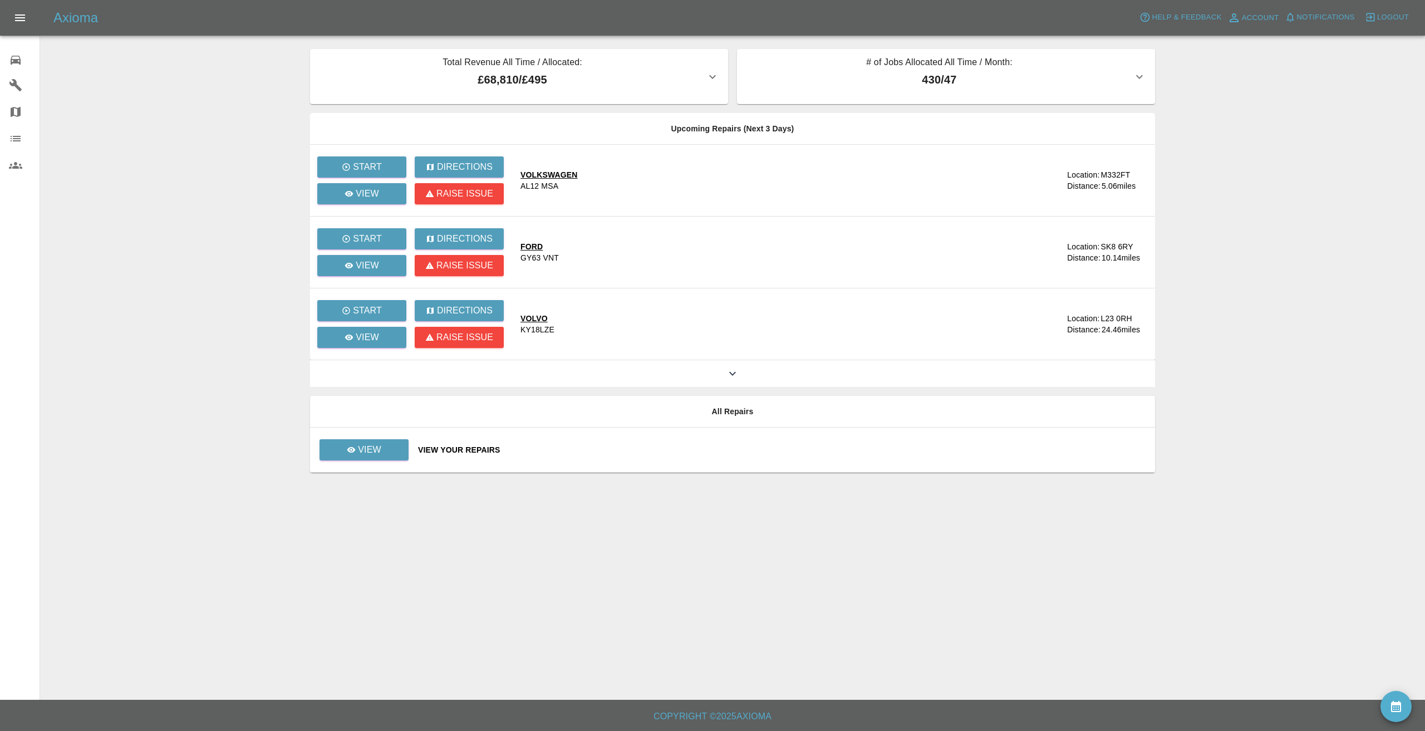
click at [300, 175] on main "Total Revenue All Time / Allocated: £68,810 / £495 Sprayway Smart Repairs NW : …" at bounding box center [712, 350] width 1425 height 700
click at [252, 64] on main "Total Revenue All Time / Allocated: £68,810 / £495 Sprayway Smart Repairs NW : …" at bounding box center [712, 350] width 1425 height 700
click at [196, 83] on main "Total Revenue All Time / Allocated: £68,810 / £495 Sprayway Smart Repairs NW : …" at bounding box center [712, 350] width 1425 height 700
